Goal: Navigation & Orientation: Go to known website

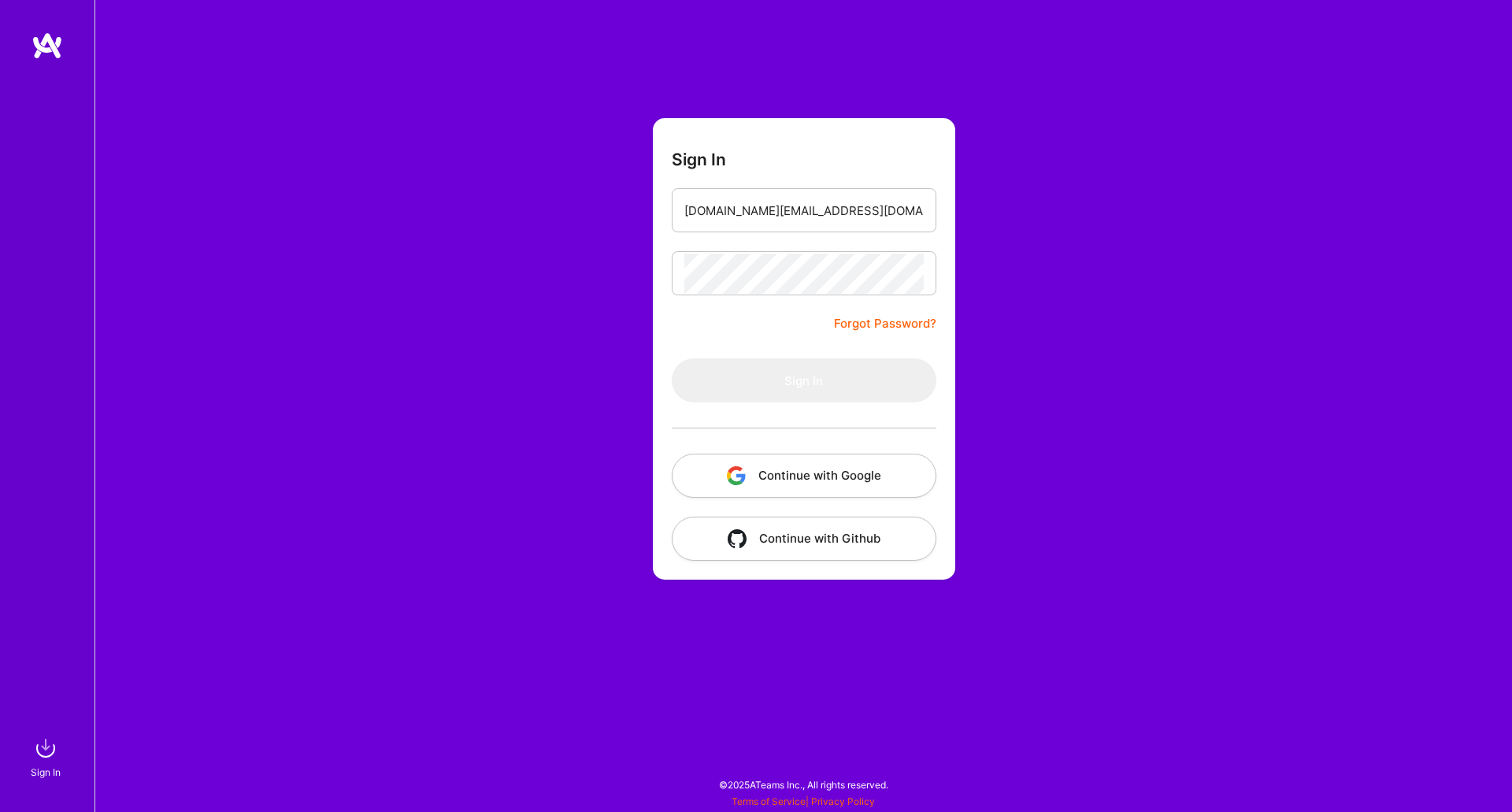
click at [1038, 293] on div "Sign In [DOMAIN_NAME][EMAIL_ADDRESS][DOMAIN_NAME] Forgot Password? Sign In Cont…" at bounding box center [803, 406] width 1418 height 812
drag, startPoint x: 515, startPoint y: 507, endPoint x: 539, endPoint y: 506, distance: 24.0
click at [518, 506] on div "Sign In [DOMAIN_NAME][EMAIL_ADDRESS][DOMAIN_NAME] Forgot Password? Sign In Cont…" at bounding box center [803, 406] width 1418 height 812
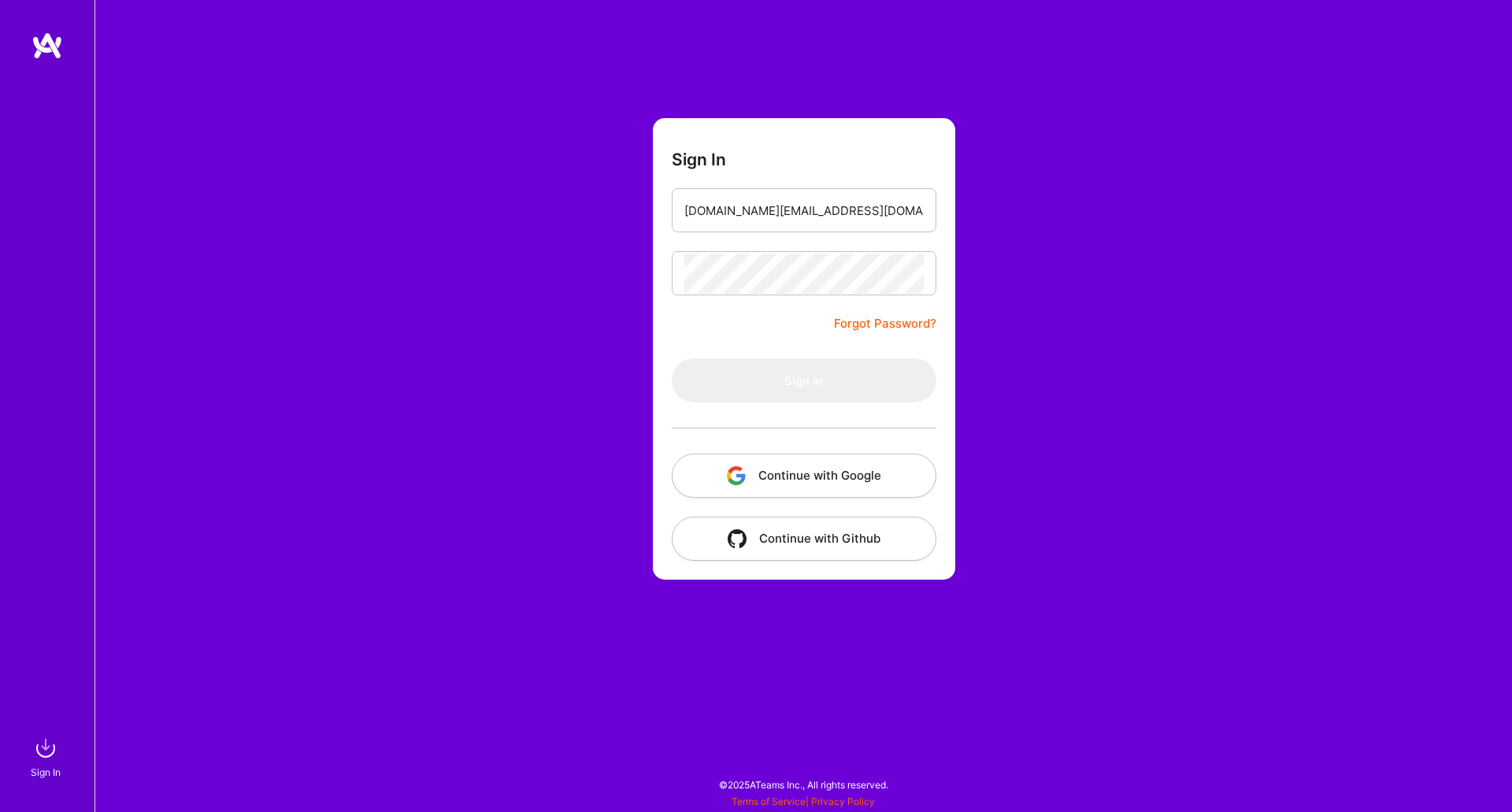
click at [730, 488] on button "Continue with Google" at bounding box center [804, 475] width 265 height 44
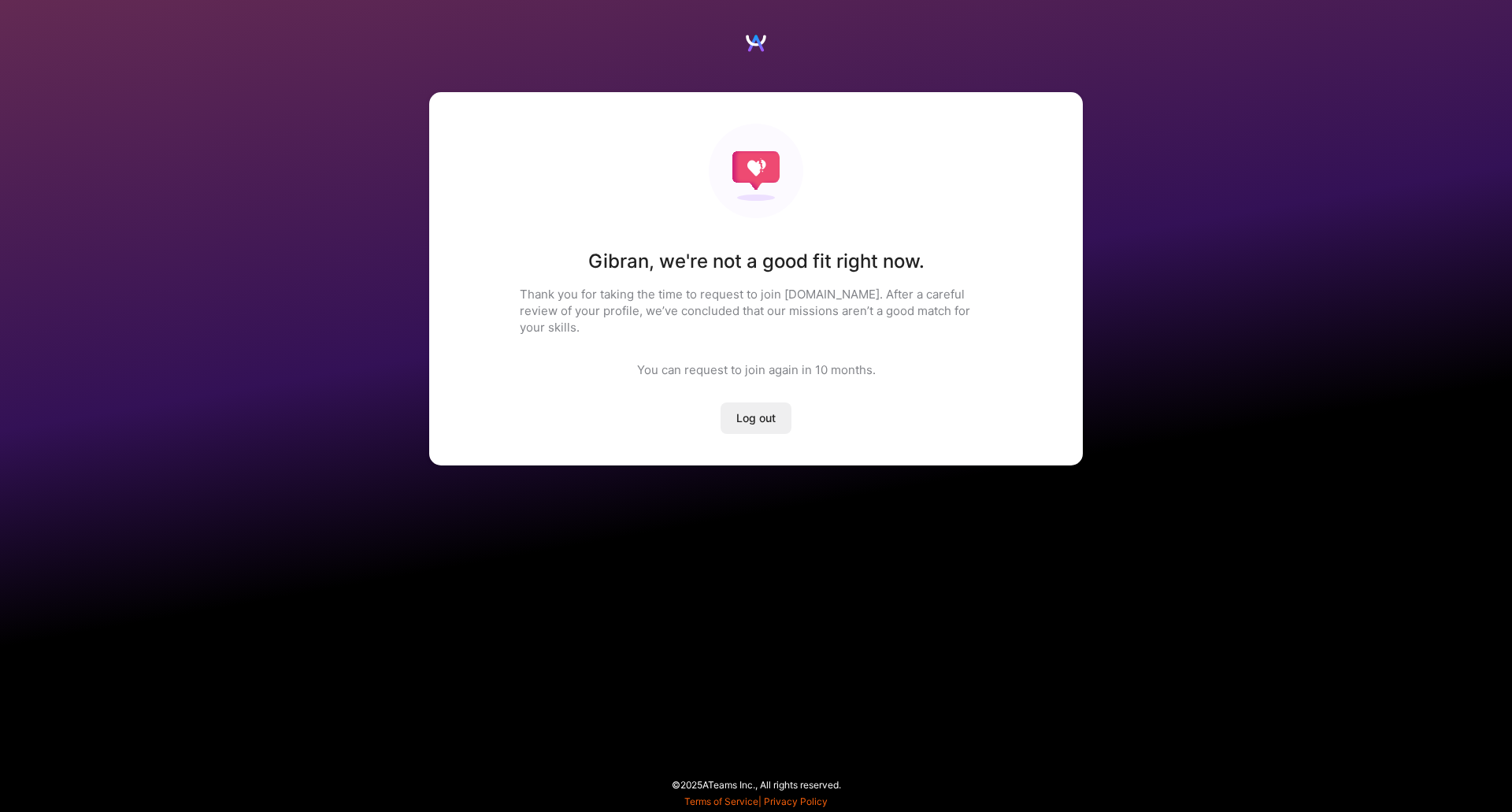
click at [498, 321] on div "Gibran , we're not a good fit right now. Thank you for taking the time to reque…" at bounding box center [755, 279] width 654 height 373
click at [646, 362] on div "You can request to join again [DATE] ." at bounding box center [756, 370] width 238 height 16
click at [727, 404] on button "Log out" at bounding box center [756, 418] width 71 height 32
